Goal: Entertainment & Leisure: Consume media (video, audio)

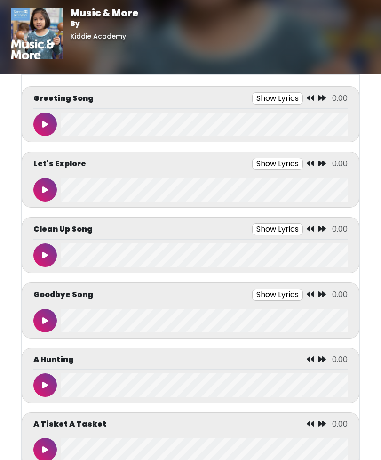
click at [45, 123] on icon at bounding box center [45, 124] width 6 height 8
click at [261, 96] on button "Show Lyrics" at bounding box center [263, 98] width 51 height 12
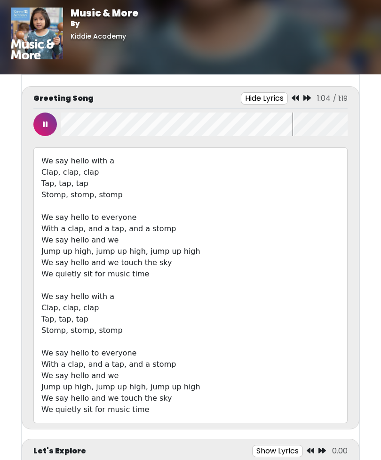
click at [43, 130] on button at bounding box center [45, 124] width 24 height 24
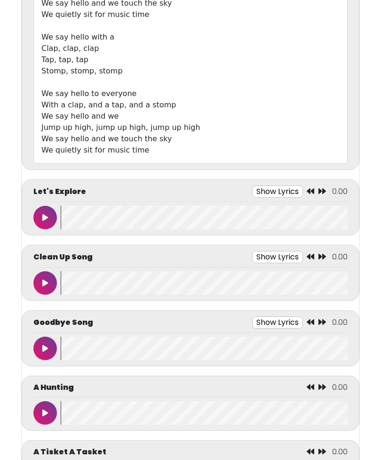
scroll to position [262, 0]
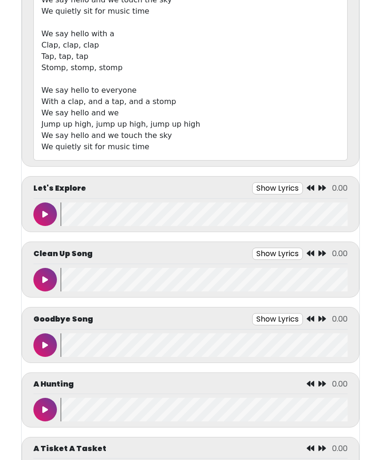
click at [49, 218] on button at bounding box center [45, 215] width 24 height 24
click at [262, 187] on button "Show Lyrics" at bounding box center [256, 188] width 51 height 12
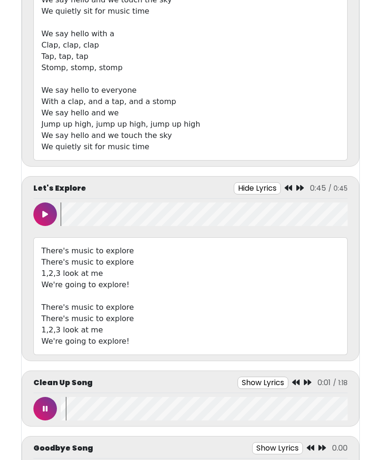
click at [44, 410] on icon at bounding box center [45, 409] width 5 height 8
click at [47, 211] on icon at bounding box center [45, 214] width 6 height 8
click at [45, 413] on button at bounding box center [45, 409] width 24 height 24
click at [48, 407] on button at bounding box center [45, 408] width 24 height 24
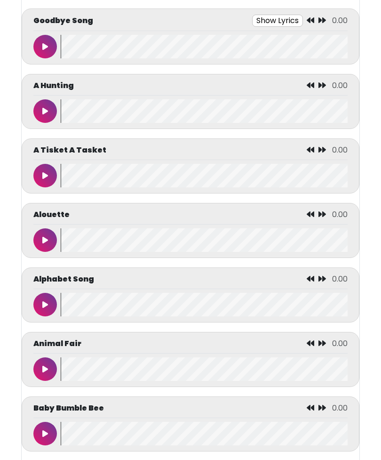
scroll to position [690, 0]
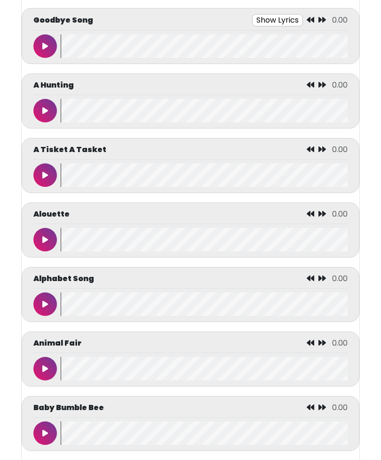
click at [48, 240] on button at bounding box center [45, 240] width 24 height 24
click at [42, 234] on button at bounding box center [45, 240] width 24 height 24
click at [44, 243] on icon at bounding box center [45, 240] width 5 height 8
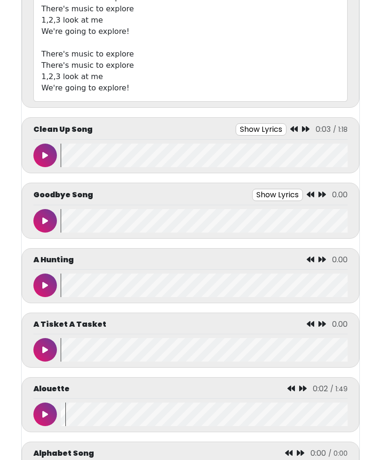
scroll to position [506, 0]
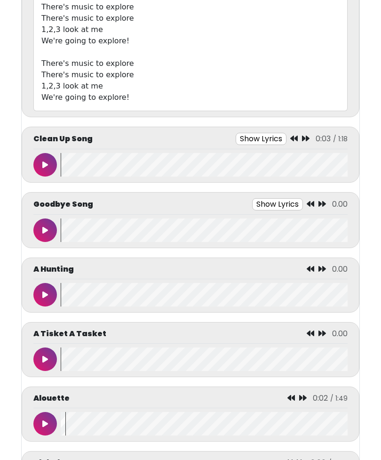
click at [42, 223] on button at bounding box center [45, 230] width 24 height 24
click at [267, 200] on button "Show Lyrics" at bounding box center [258, 204] width 51 height 12
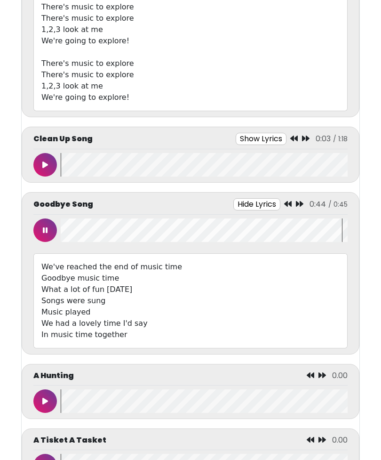
click at [48, 230] on button at bounding box center [45, 230] width 24 height 24
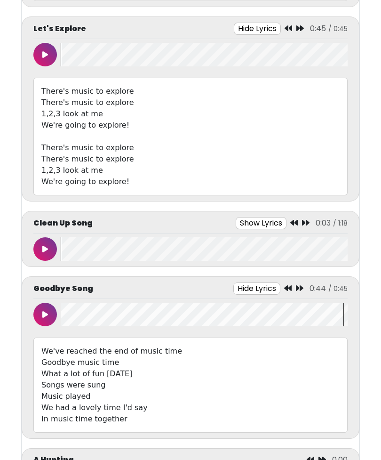
scroll to position [422, 0]
